Goal: Transaction & Acquisition: Purchase product/service

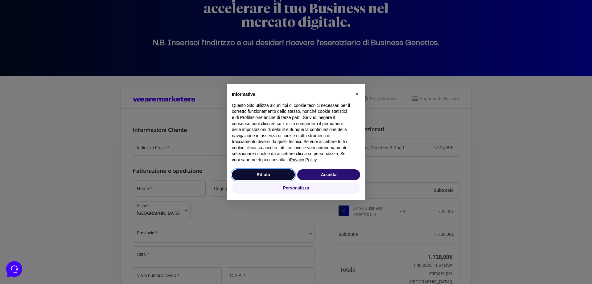
click at [264, 173] on button "Rifiuta" at bounding box center [263, 174] width 63 height 11
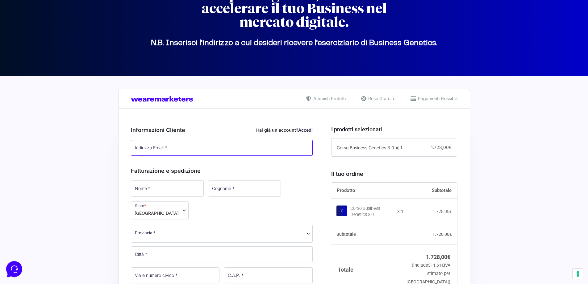
click at [156, 150] on input "Indirizzo Email *" at bounding box center [222, 147] width 182 height 16
type input "[PERSON_NAME][EMAIL_ADDRESS][PERSON_NAME][DOMAIN_NAME]"
type input "[PERSON_NAME] [PERSON_NAME]"
type input "[PERSON_NAME]"
select select "LT"
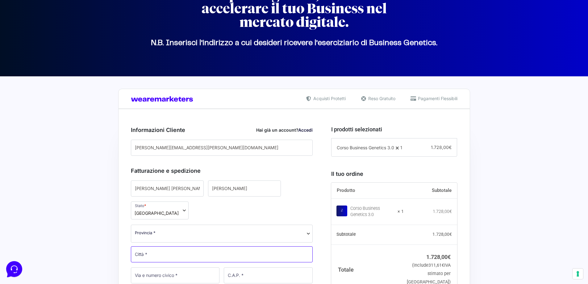
type input "latina"
type input "74"
type input "04100"
type input "[PHONE_NUMBER]"
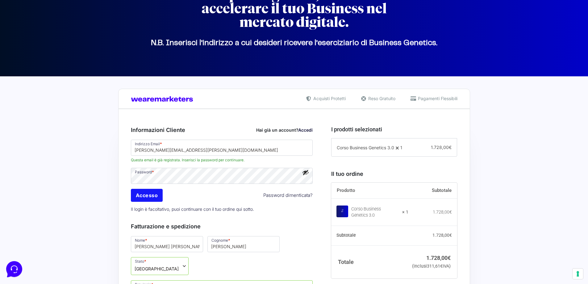
click at [141, 199] on input "Accesso" at bounding box center [147, 195] width 32 height 13
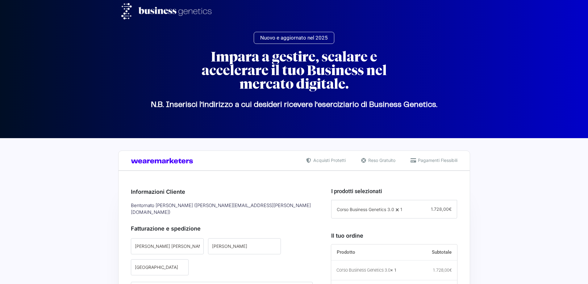
scroll to position [155, 0]
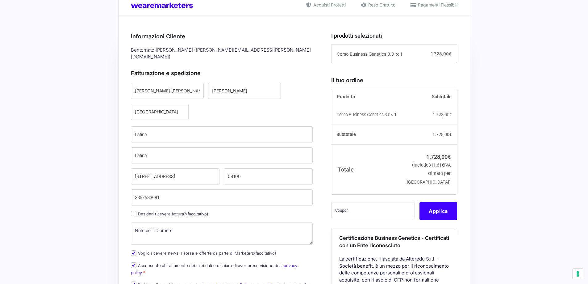
type input "CLIPRO200BG"
type input "latina"
type input "74"
type input "[PHONE_NUMBER]"
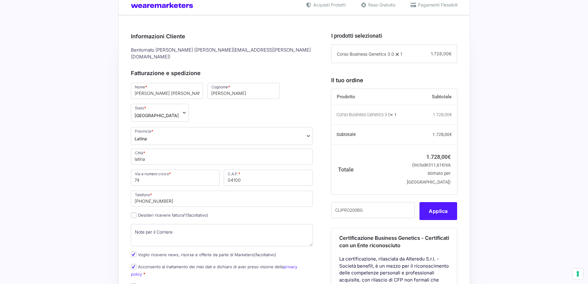
select select "LT"
type input "CLIPRO200BG"
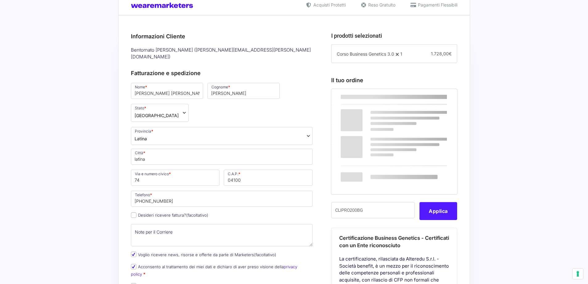
click at [444, 217] on button "Applica" at bounding box center [438, 211] width 38 height 18
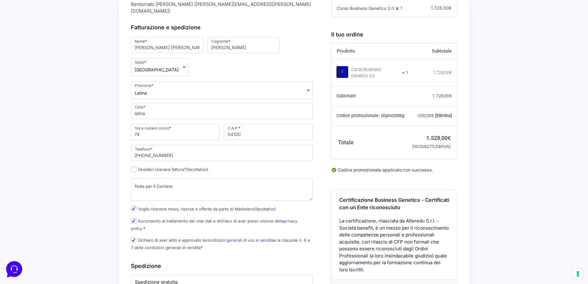
scroll to position [186, 0]
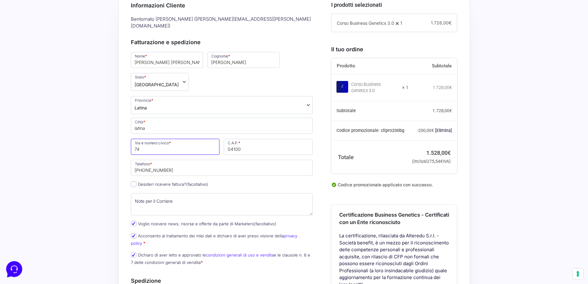
drag, startPoint x: 146, startPoint y: 145, endPoint x: 124, endPoint y: 143, distance: 21.7
click at [124, 143] on div "Riepilogo Ordine 1.528,00 € Prodotto Subtotale Corso Business Genetics 3.0 × 1 …" at bounding box center [294, 253] width 352 height 538
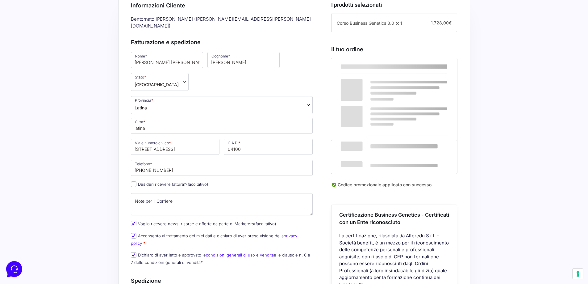
click at [106, 147] on div "Acquisti Protetti Reso Gratuito Pagamenti Flessibili Riepilogo Ordine 1.528,00 …" at bounding box center [294, 253] width 588 height 602
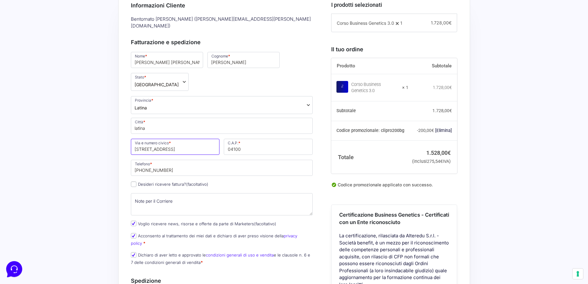
drag, startPoint x: 167, startPoint y: 142, endPoint x: 91, endPoint y: 140, distance: 75.6
click at [91, 140] on div "Acquisti Protetti Reso Gratuito Pagamenti Flessibili Riepilogo Ordine 1.528,00 …" at bounding box center [294, 253] width 588 height 602
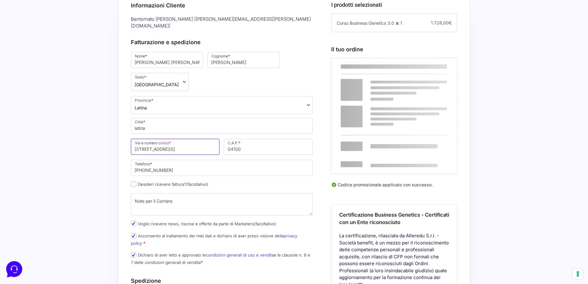
type input "[STREET_ADDRESS]"
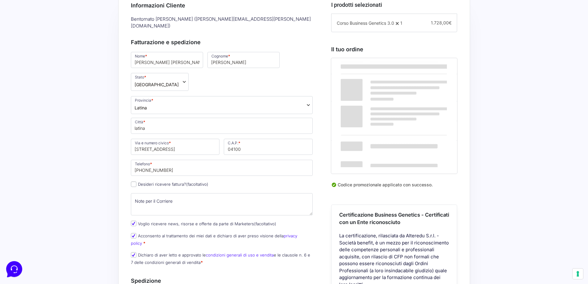
click at [95, 180] on div "Acquisti Protetti Reso Gratuito Pagamenti Flessibili Riepilogo Ordine 1.528,00 …" at bounding box center [294, 253] width 588 height 602
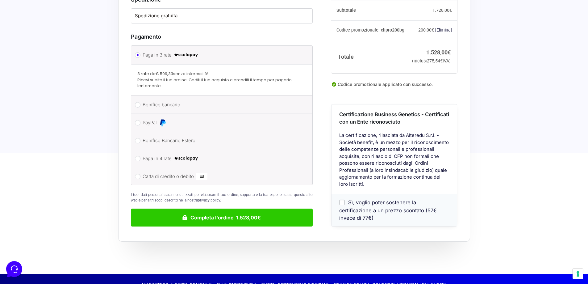
scroll to position [468, 0]
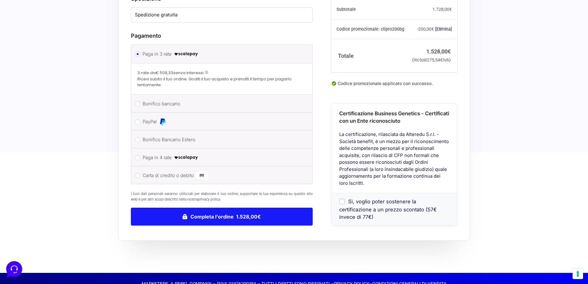
click at [238, 207] on button "Completa l'ordine 1.528,00€" at bounding box center [222, 216] width 182 height 18
